Goal: Task Accomplishment & Management: Manage account settings

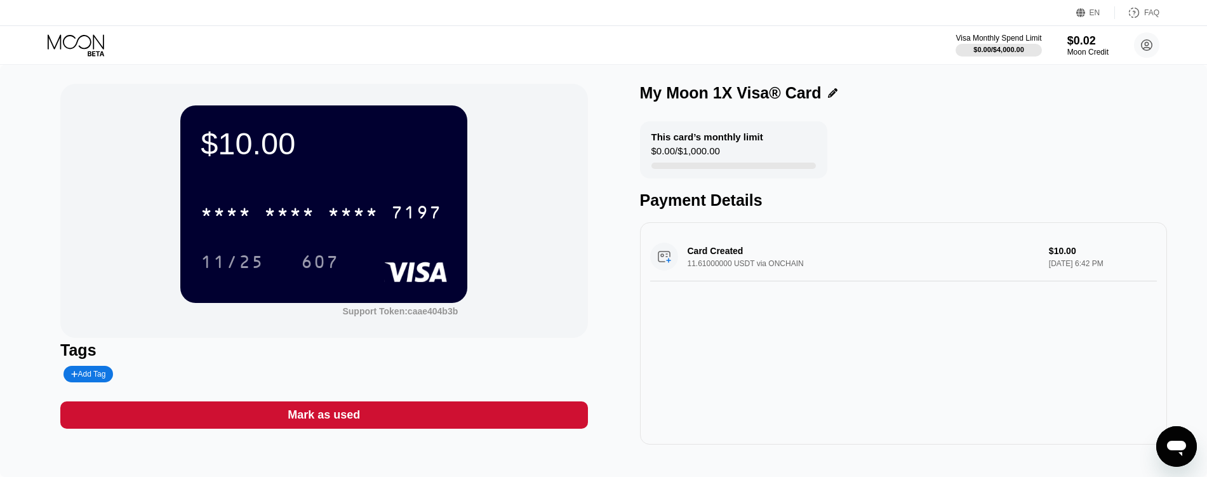
click at [96, 39] on icon at bounding box center [76, 41] width 56 height 15
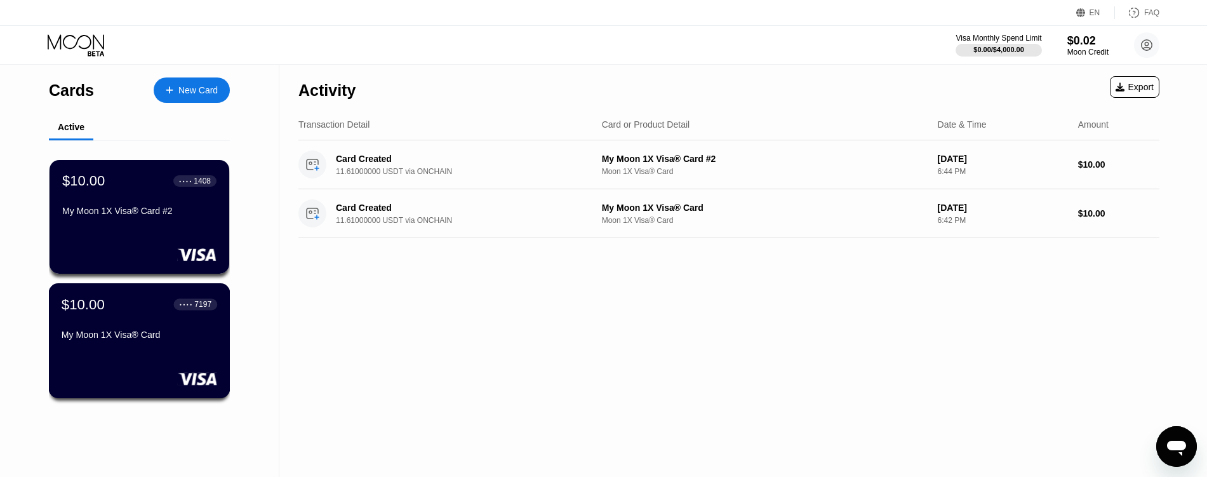
click at [202, 340] on div "My Moon 1X Visa® Card" at bounding box center [140, 334] width 156 height 10
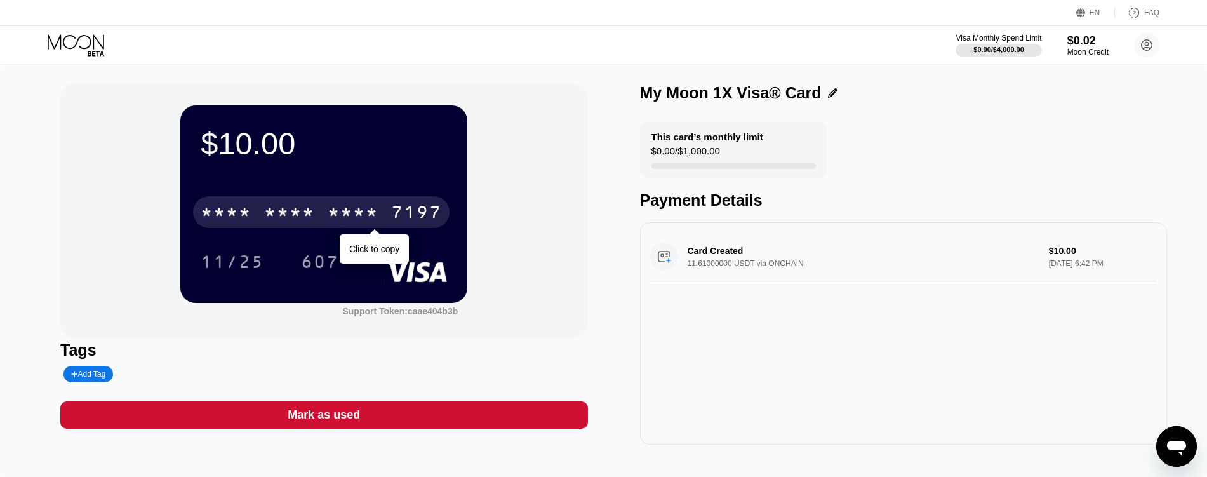
click at [388, 213] on div "* * * * * * * * * * * * 7197" at bounding box center [321, 212] width 256 height 32
click at [393, 207] on div "7197" at bounding box center [416, 214] width 51 height 20
click at [410, 223] on div "7197" at bounding box center [416, 214] width 51 height 20
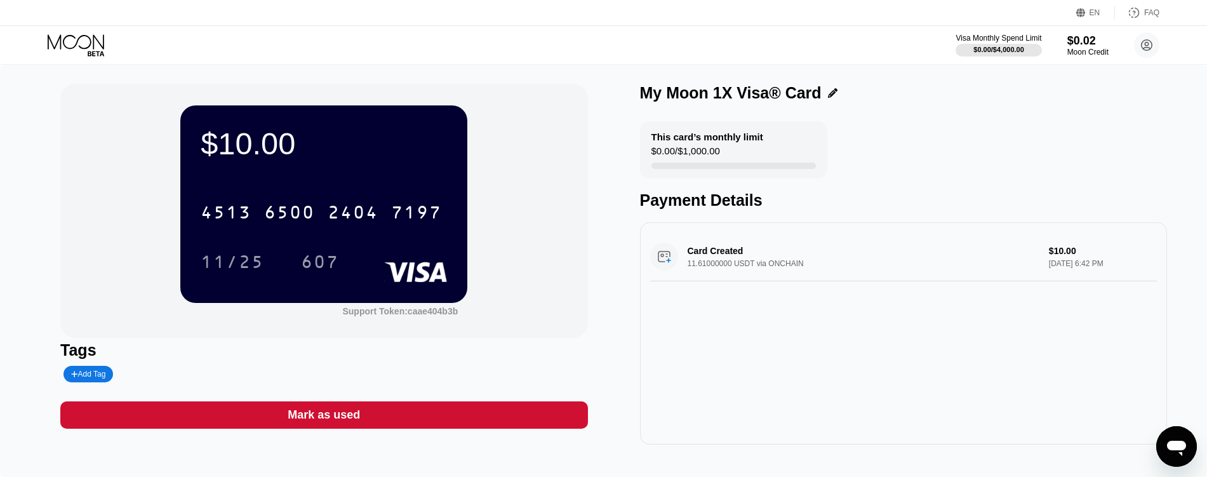
click at [44, 37] on div "Visa Monthly Spend Limit $0.00 / $4,000.00 $0.02 Moon Credit [EMAIL_ADDRESS][DO…" at bounding box center [603, 45] width 1207 height 38
click at [74, 47] on icon at bounding box center [76, 41] width 56 height 15
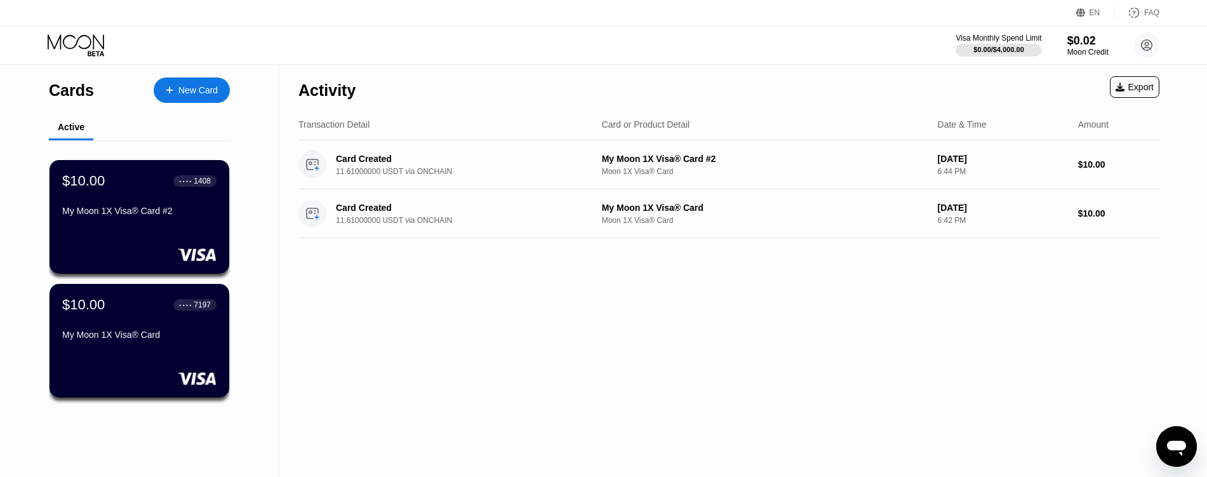
click at [134, 233] on div "$10.00 ● ● ● ● 1408 My Moon 1X Visa® Card #2" at bounding box center [140, 217] width 180 height 114
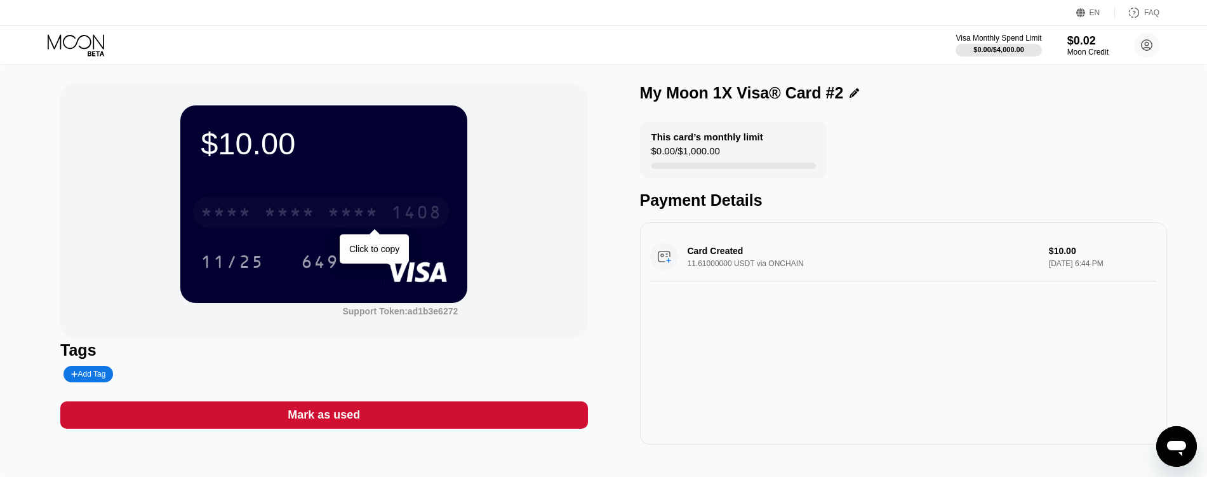
click at [340, 212] on div "* * * *" at bounding box center [353, 214] width 51 height 20
